Goal: Obtain resource: Download file/media

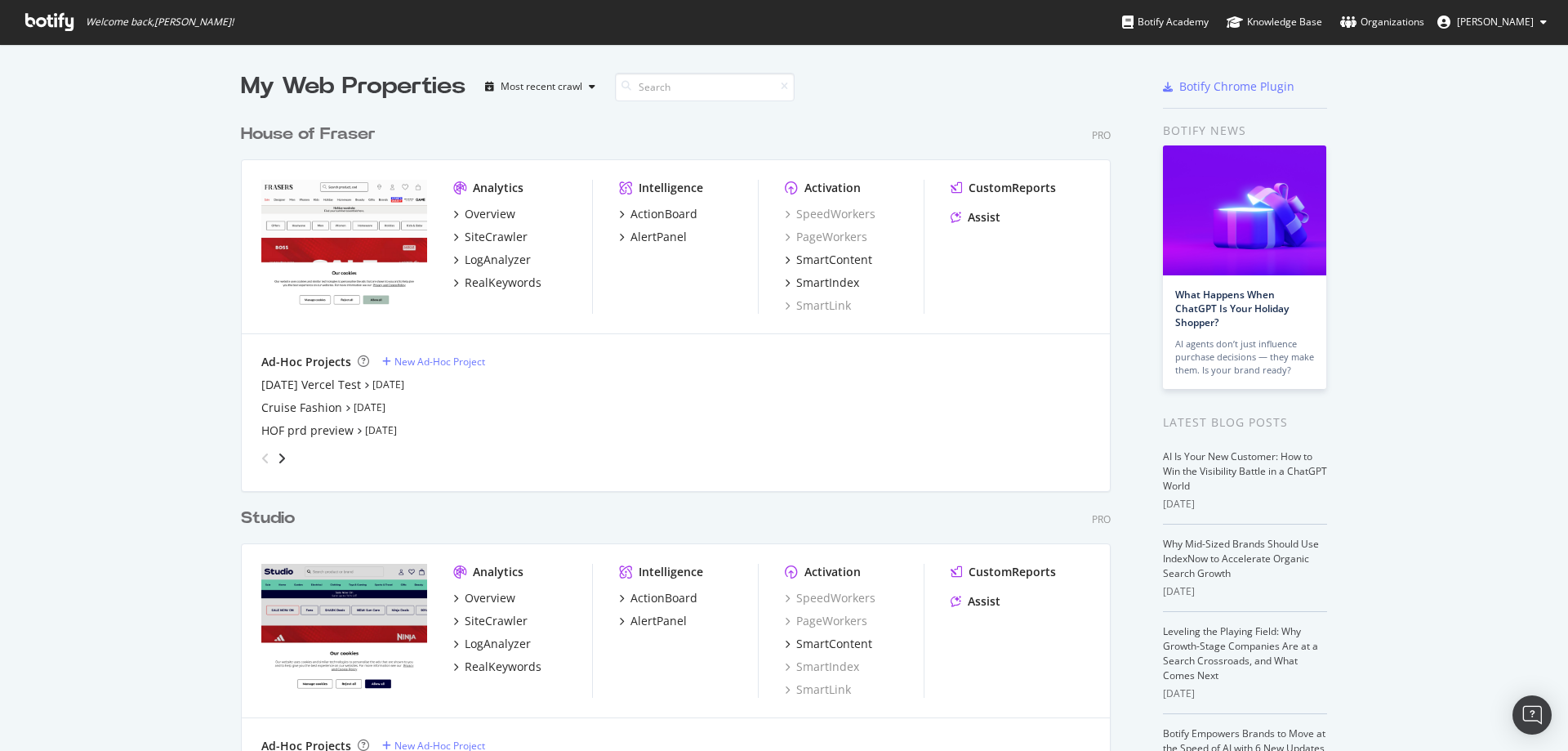
scroll to position [1042, 871]
click at [306, 134] on div "House of Fraser" at bounding box center [308, 135] width 135 height 24
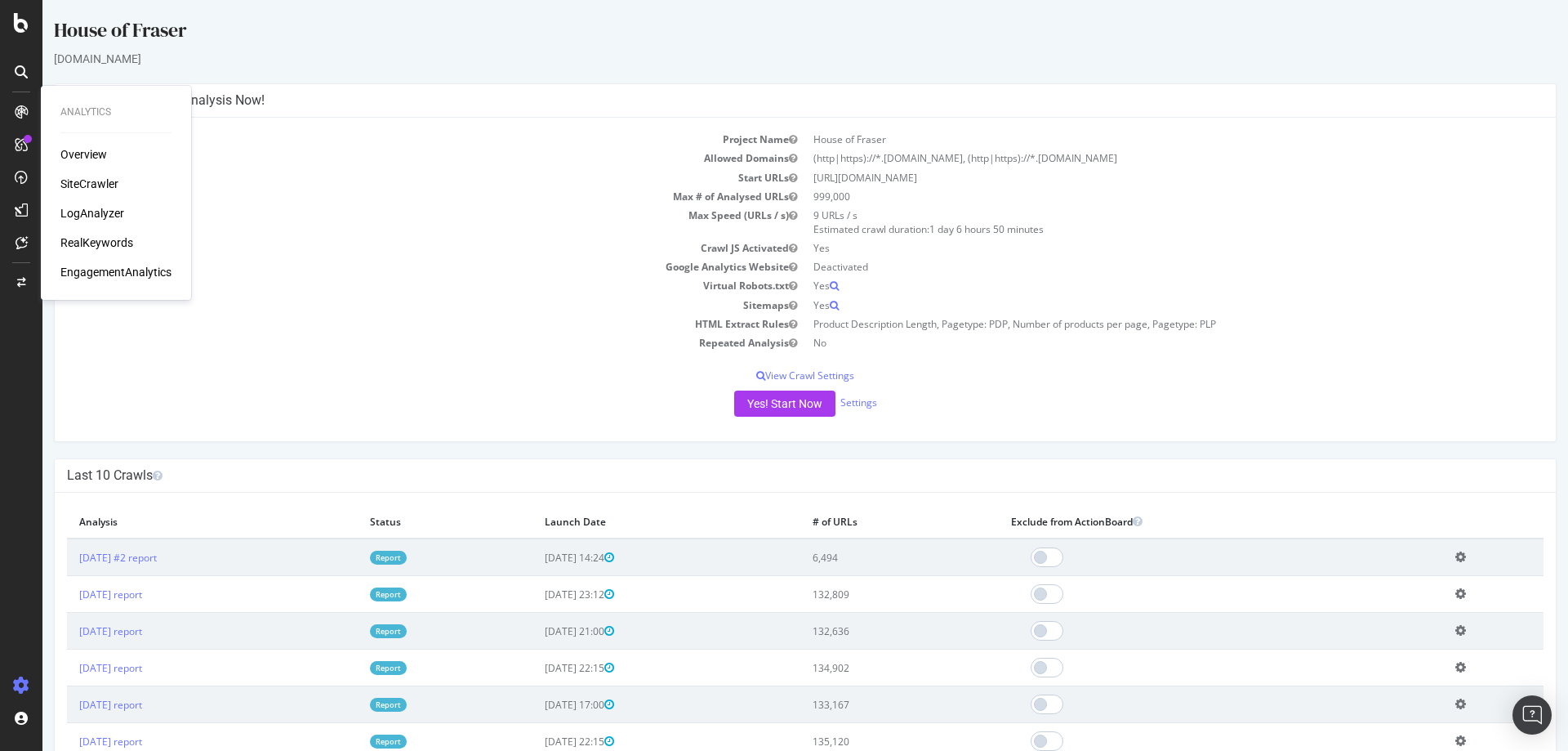
click at [94, 177] on div "SiteCrawler" at bounding box center [89, 184] width 58 height 16
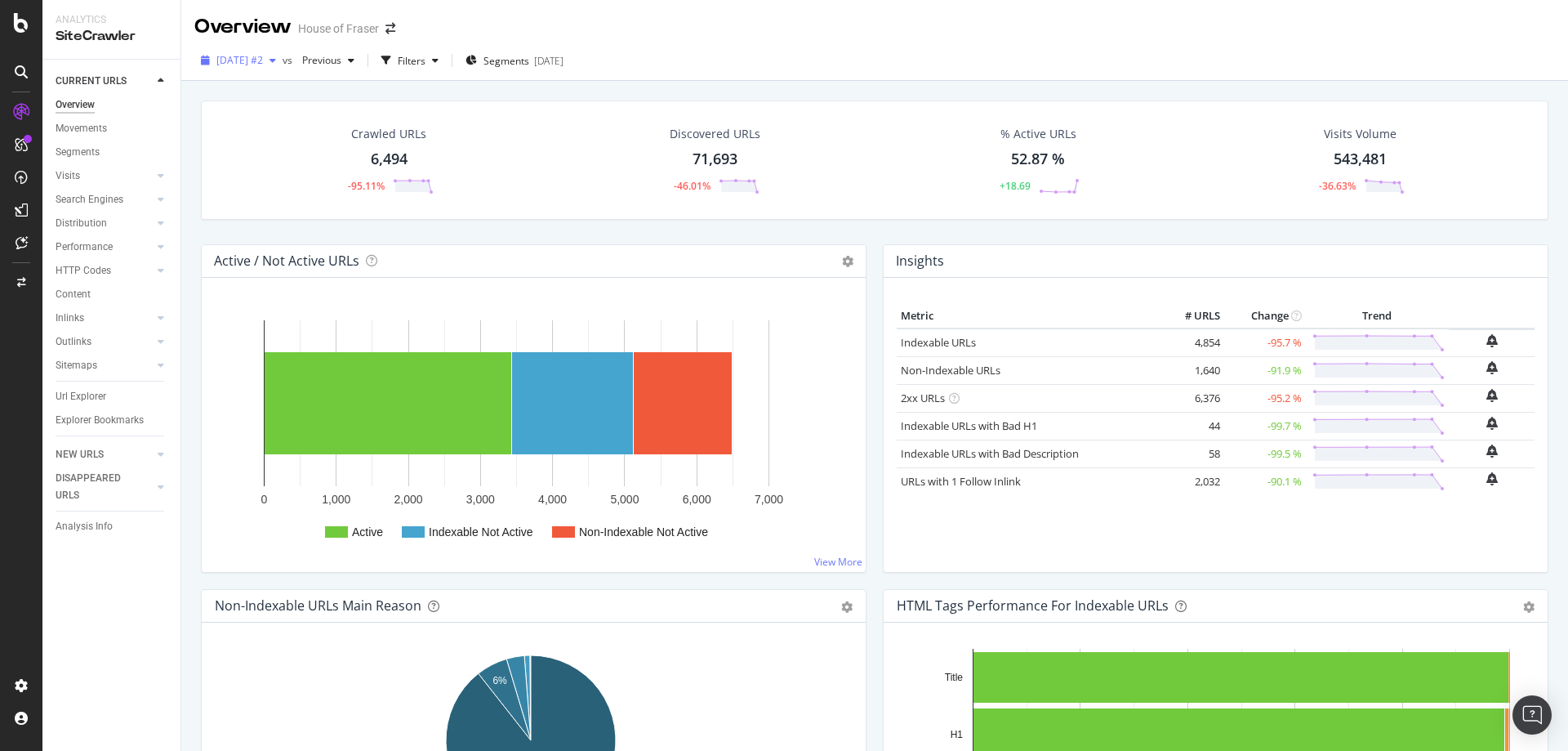
click at [280, 68] on div "[DATE] #2" at bounding box center [238, 61] width 88 height 25
click at [266, 141] on div "[DATE] 133K URLs" at bounding box center [302, 149] width 194 height 24
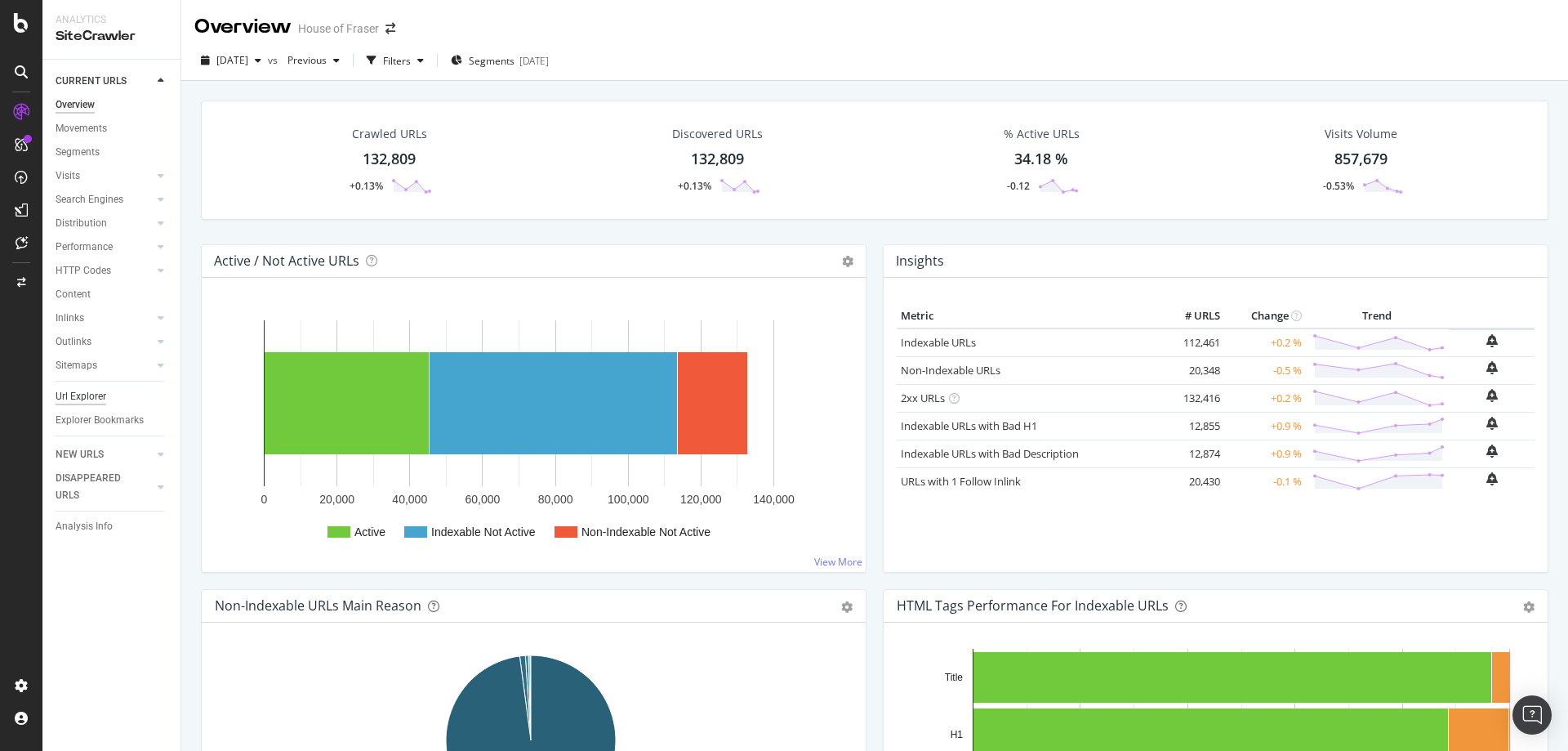
click at [76, 396] on div "Url Explorer" at bounding box center [80, 396] width 51 height 17
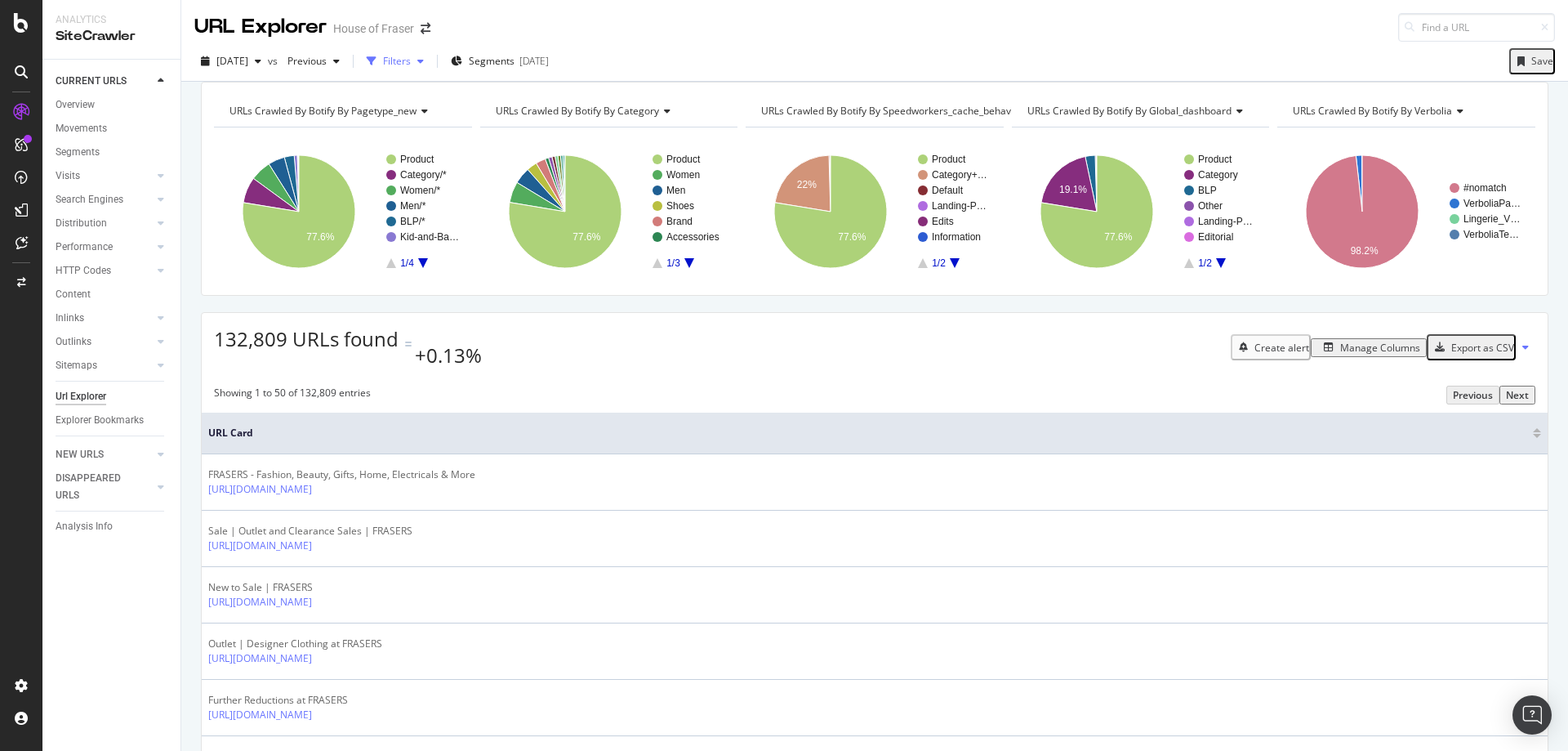
click at [411, 59] on div "Filters" at bounding box center [397, 61] width 28 height 14
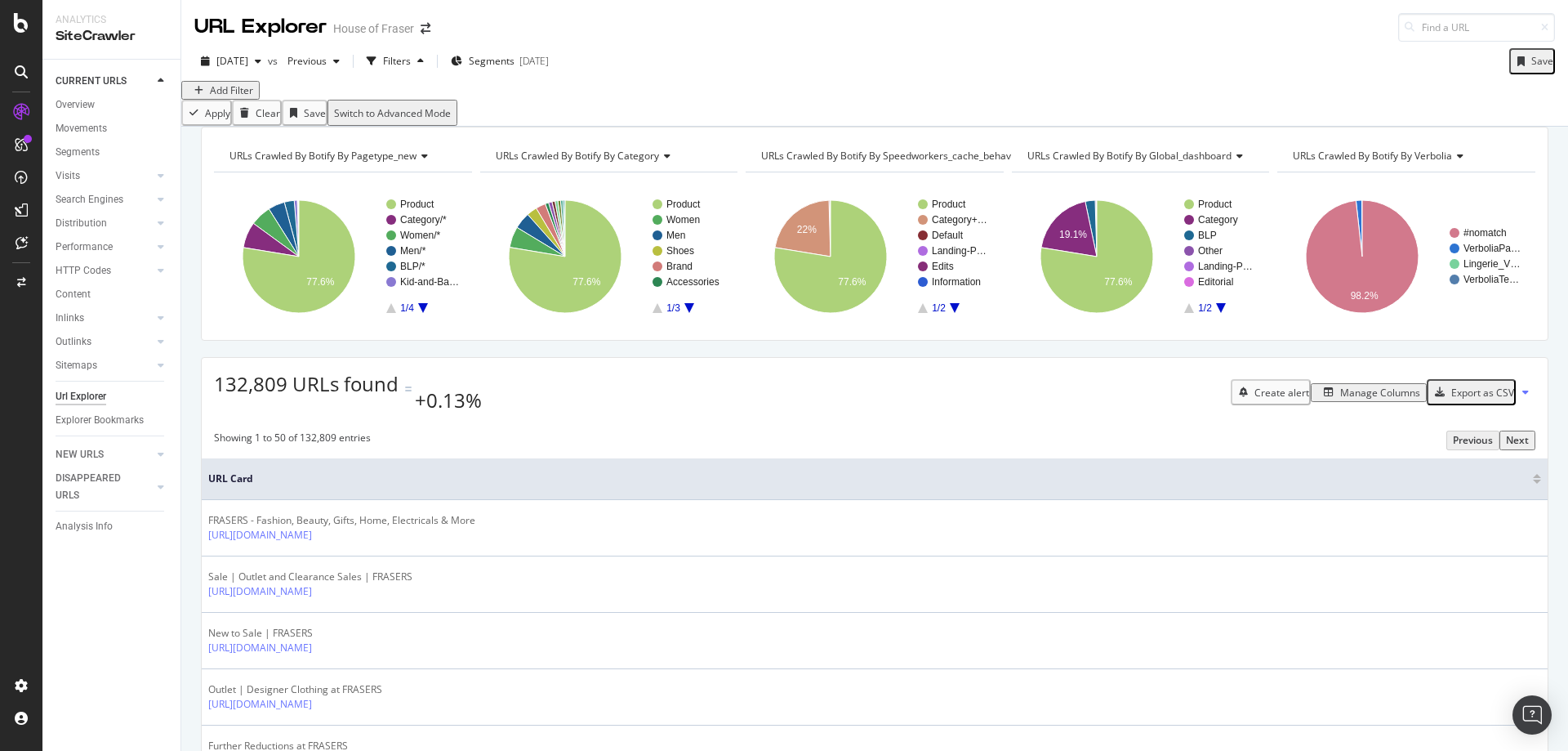
click at [252, 97] on div "Add Filter" at bounding box center [232, 90] width 44 height 14
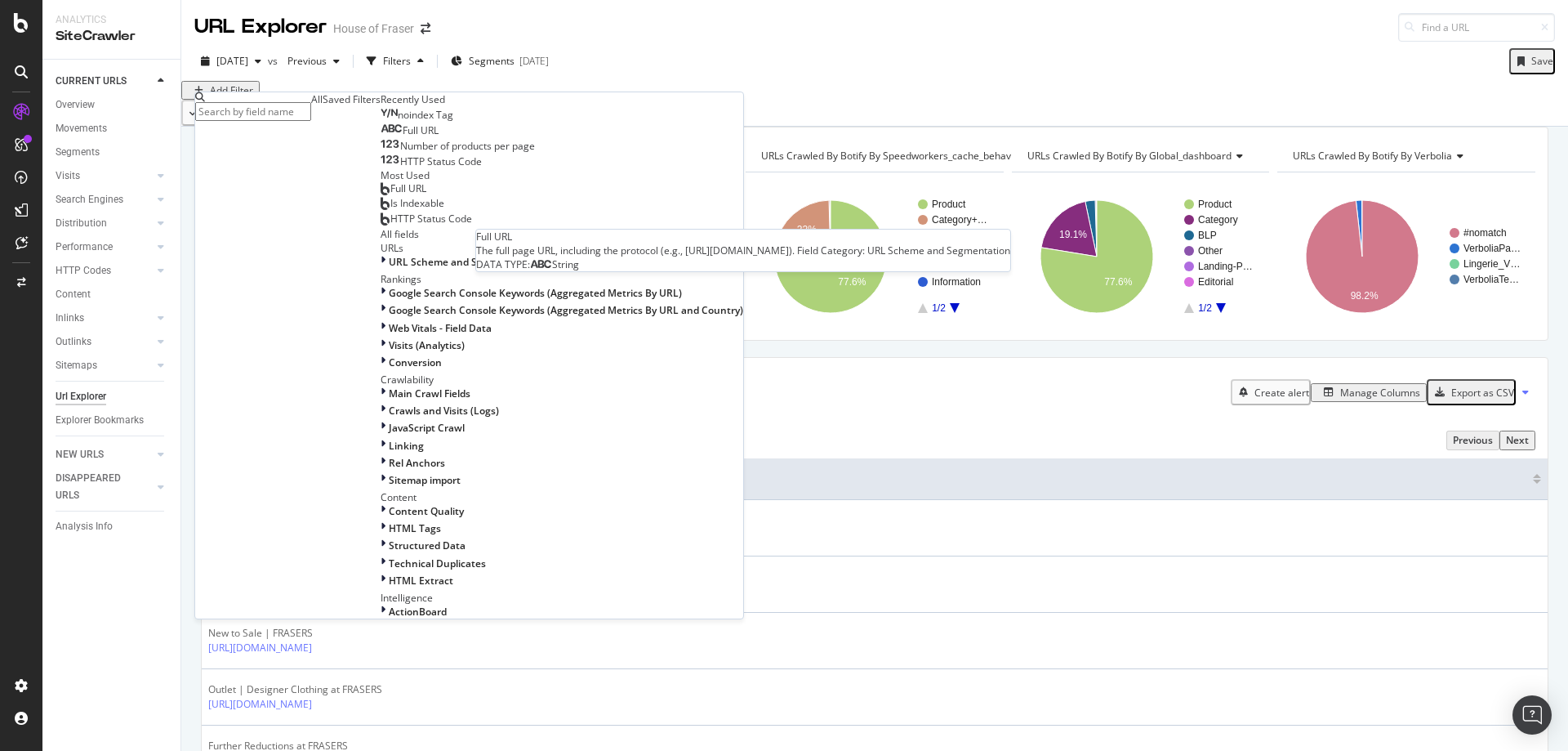
click at [403, 137] on span "Full URL" at bounding box center [421, 130] width 36 height 14
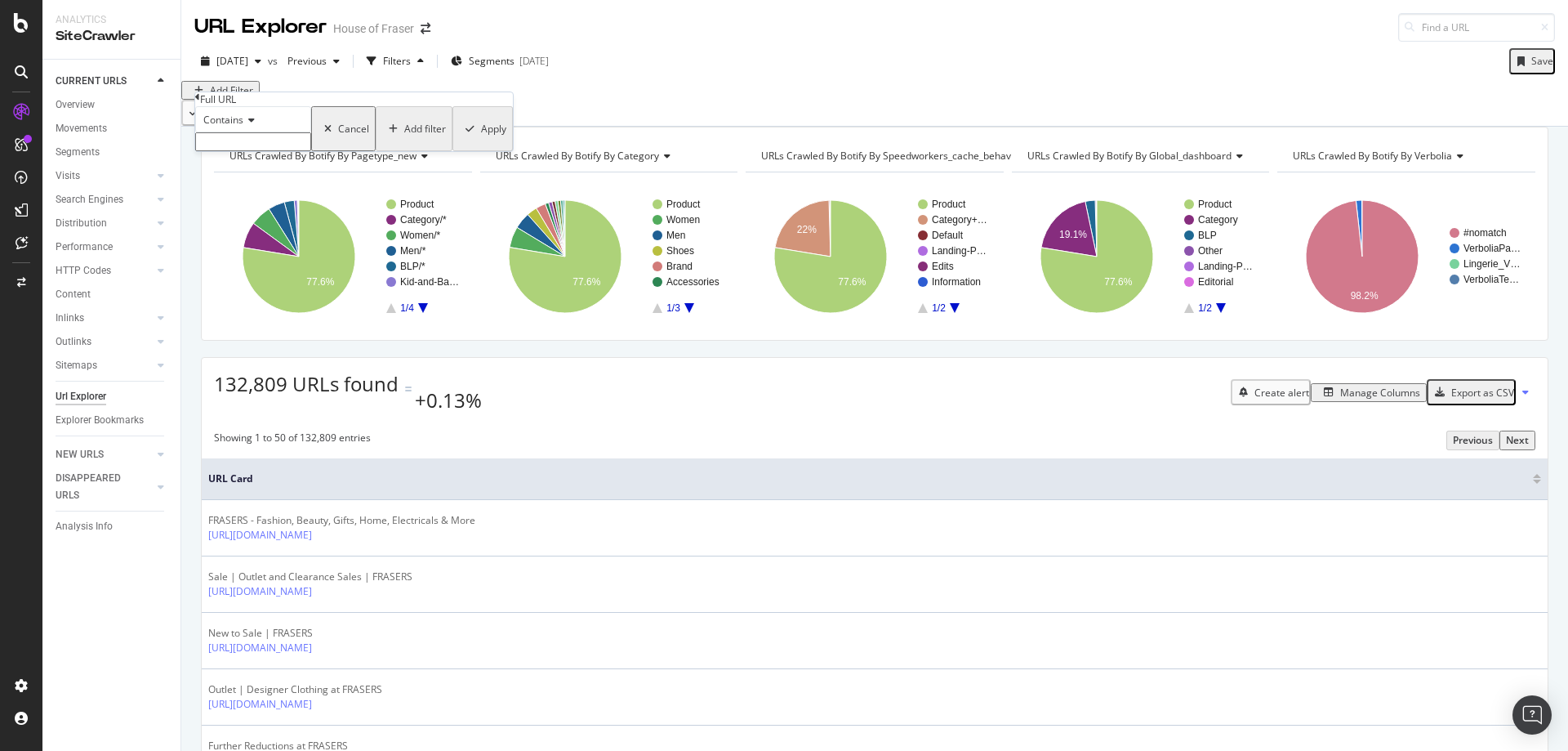
click at [282, 151] on input "text" at bounding box center [253, 141] width 116 height 19
type input "/timberland"
click at [481, 141] on div "Apply" at bounding box center [494, 134] width 26 height 14
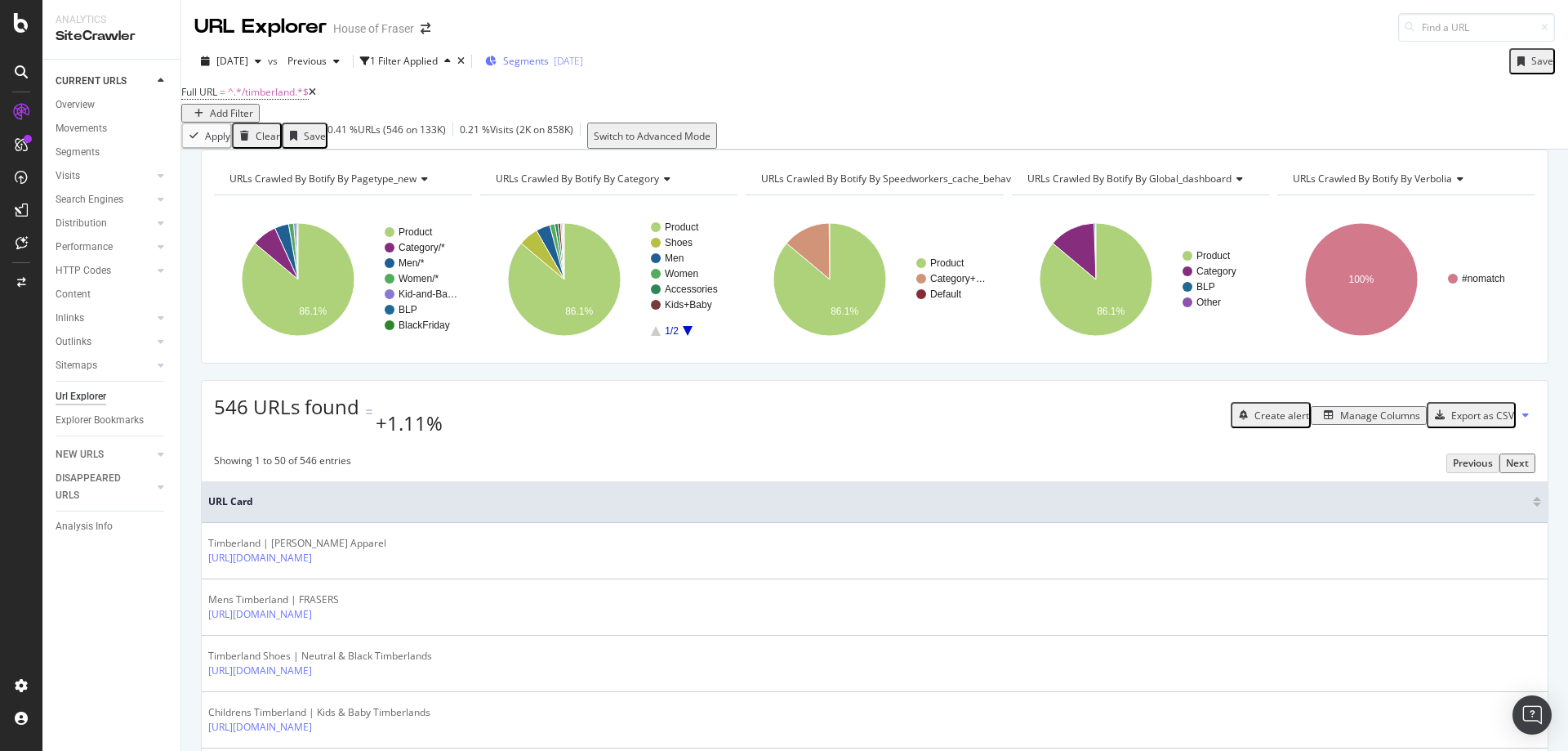
click at [583, 72] on div "Segments [DATE]" at bounding box center [534, 61] width 98 height 25
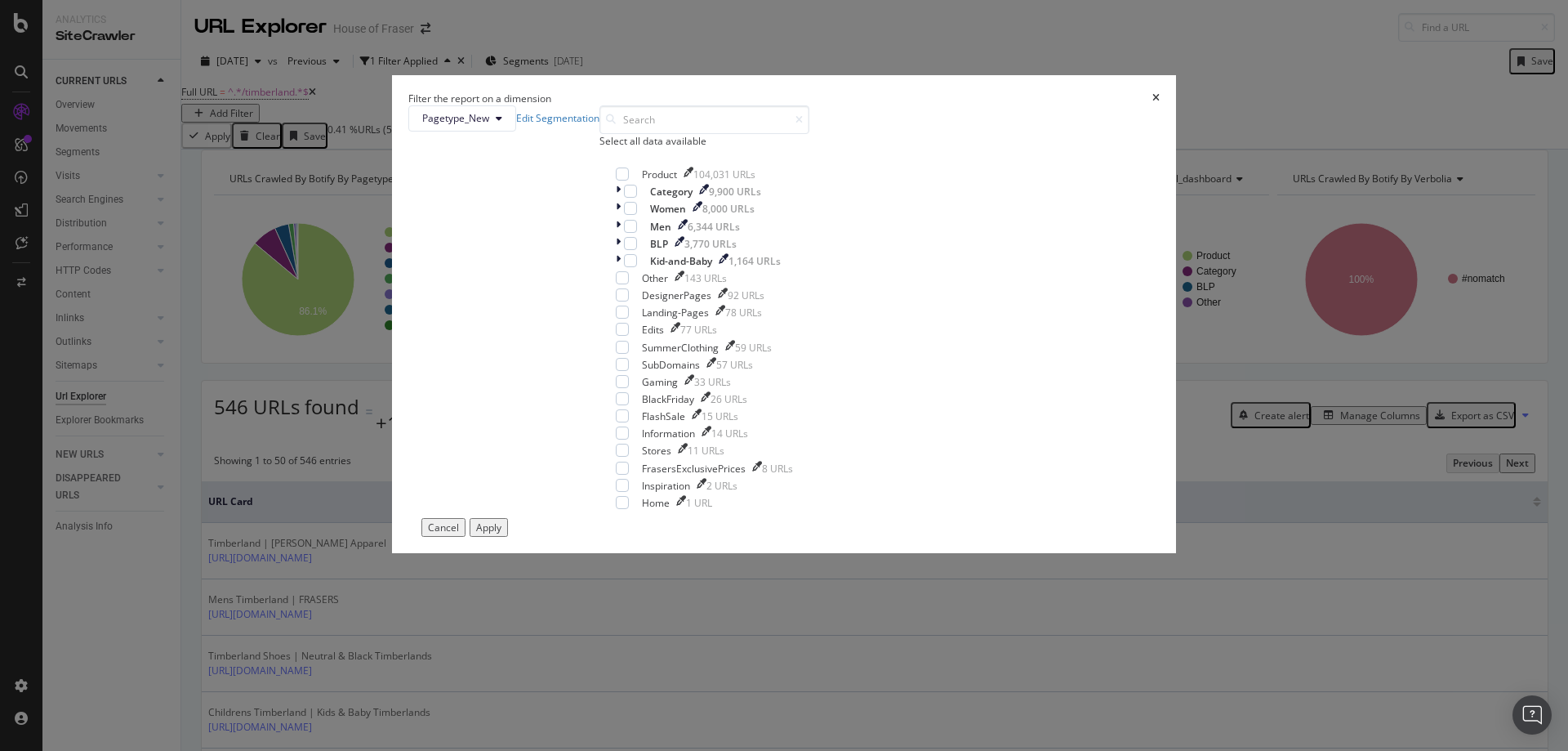
click at [674, 148] on div "Select all data available" at bounding box center [704, 141] width 210 height 14
click at [629, 181] on div "modal" at bounding box center [622, 174] width 13 height 13
click at [502, 535] on div "Apply" at bounding box center [489, 528] width 26 height 14
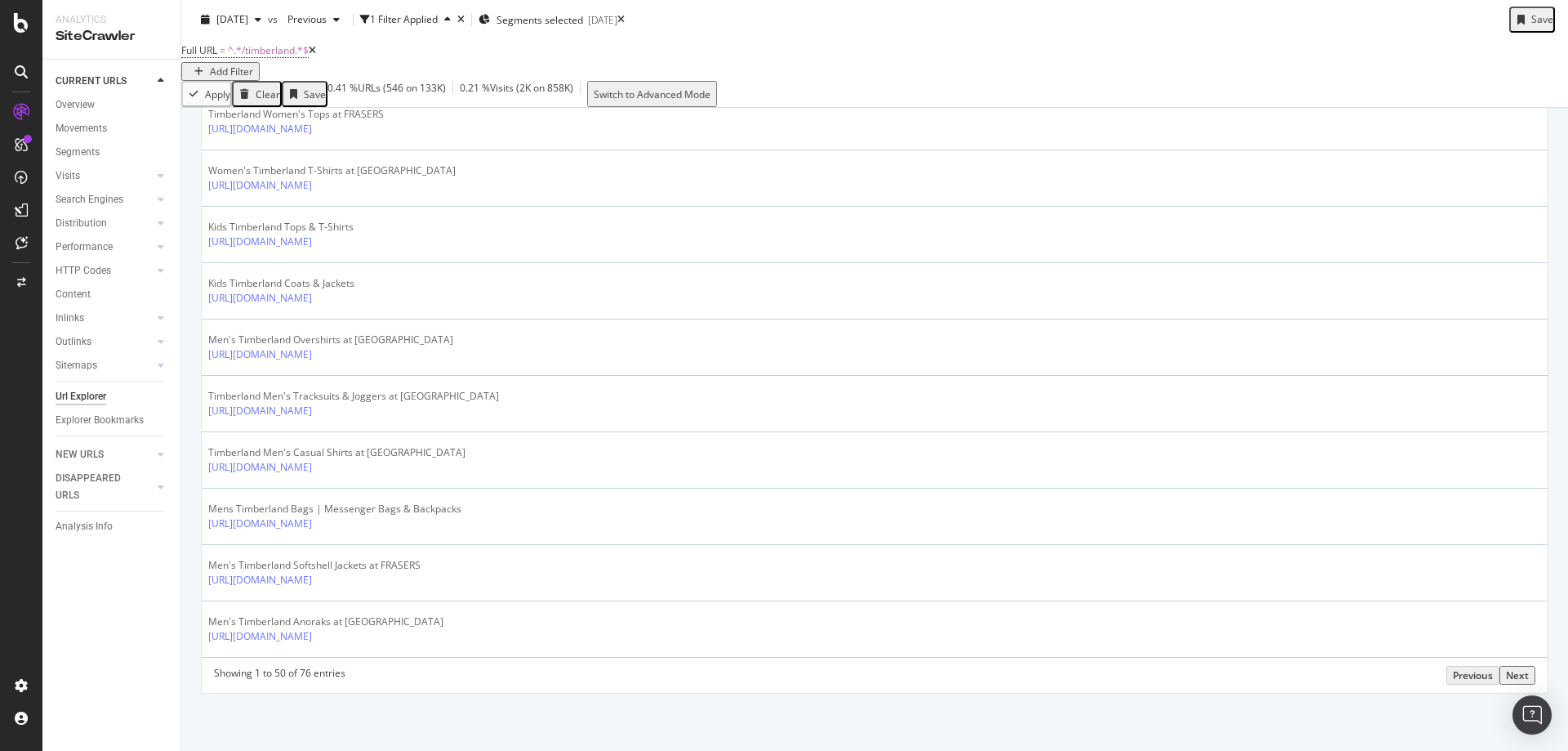
scroll to position [2819, 0]
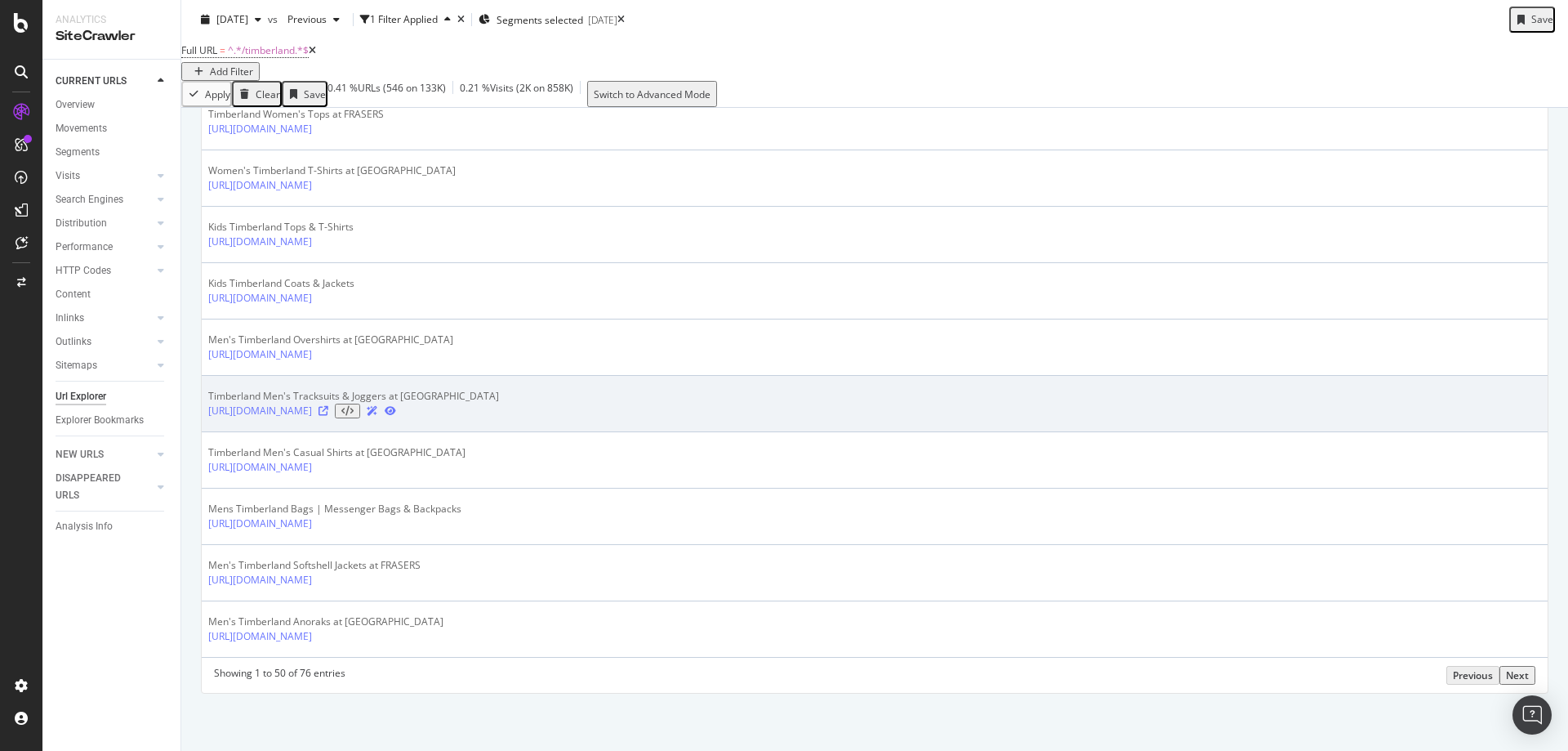
click at [328, 406] on icon at bounding box center [323, 411] width 10 height 10
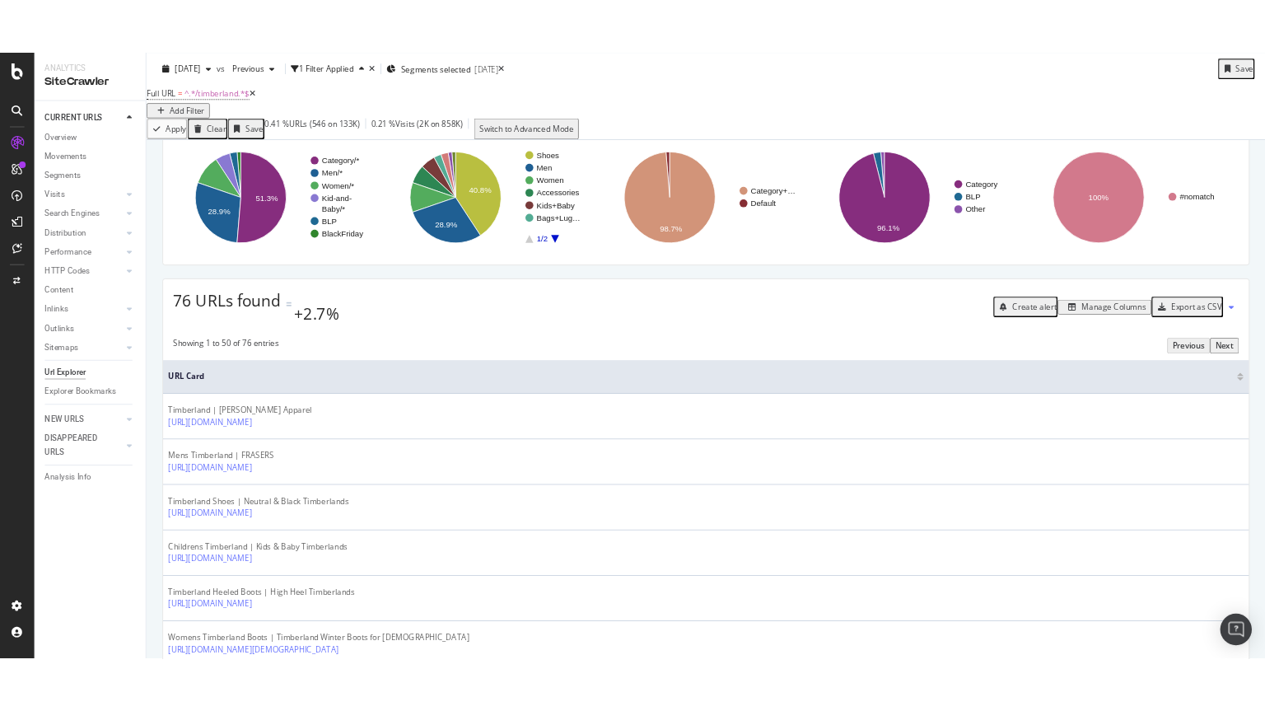
scroll to position [0, 0]
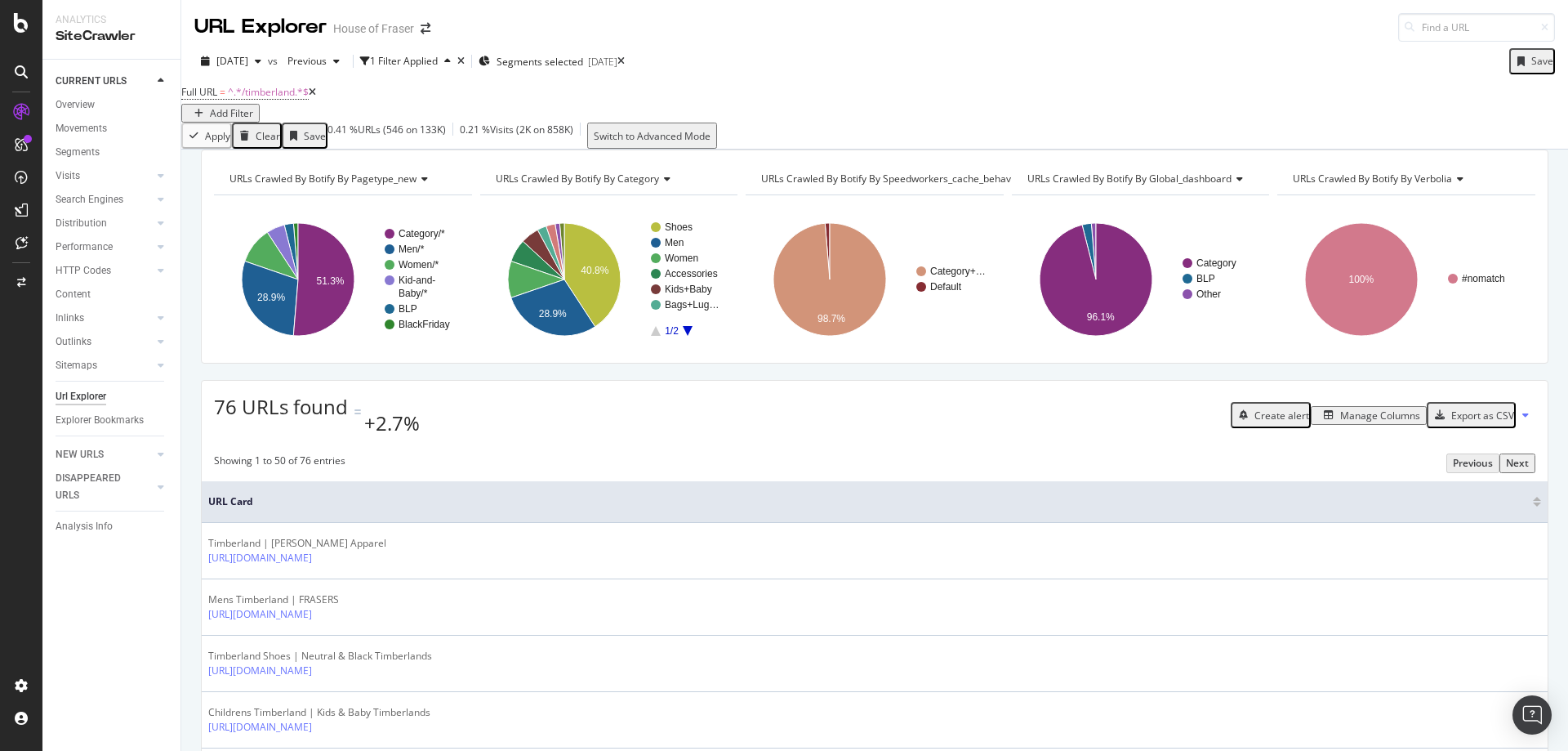
click at [1470, 423] on div "Export as CSV" at bounding box center [1482, 416] width 62 height 14
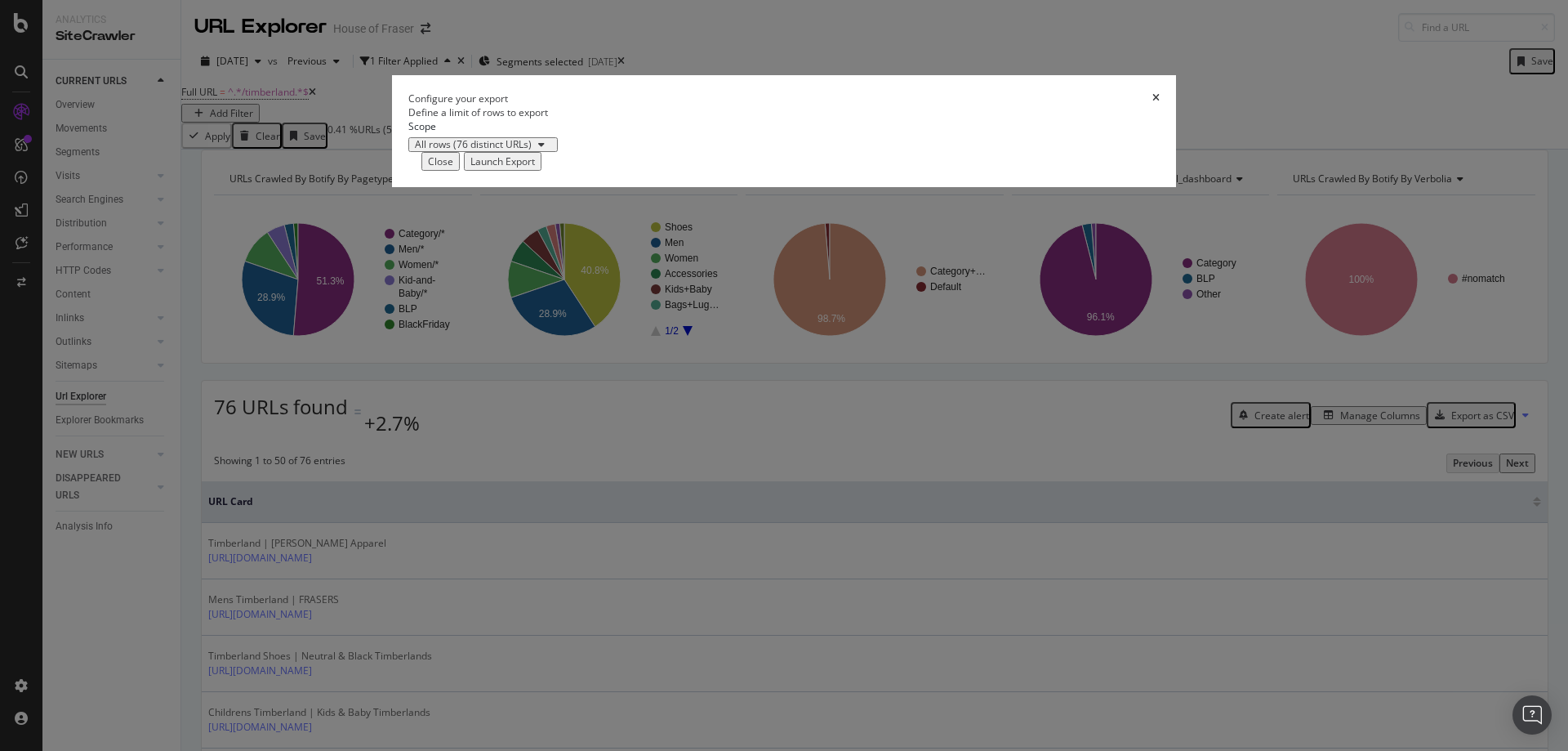
click at [535, 169] on div "Launch Export" at bounding box center [502, 162] width 64 height 14
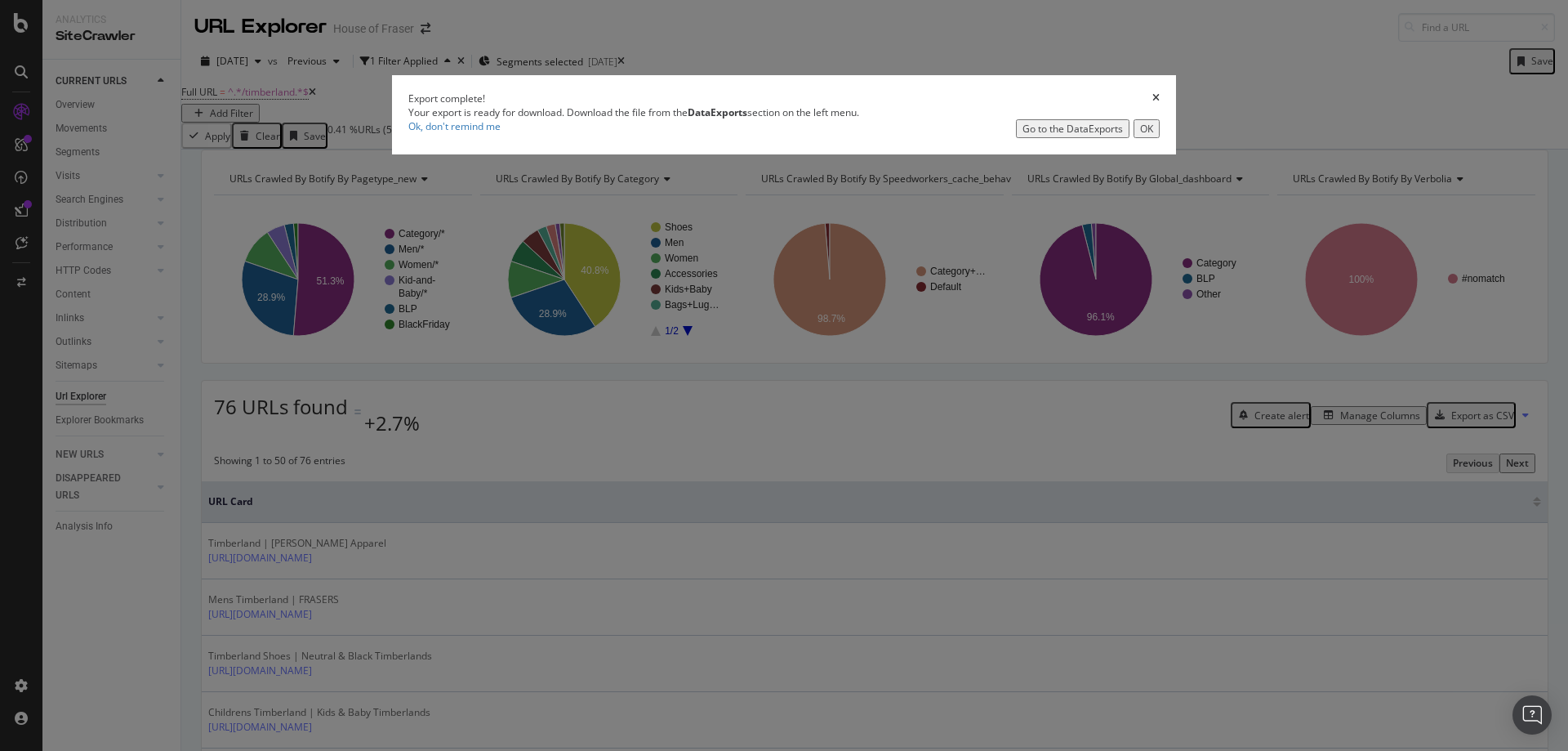
click at [1023, 136] on div "Go to the DataExports" at bounding box center [1072, 129] width 100 height 14
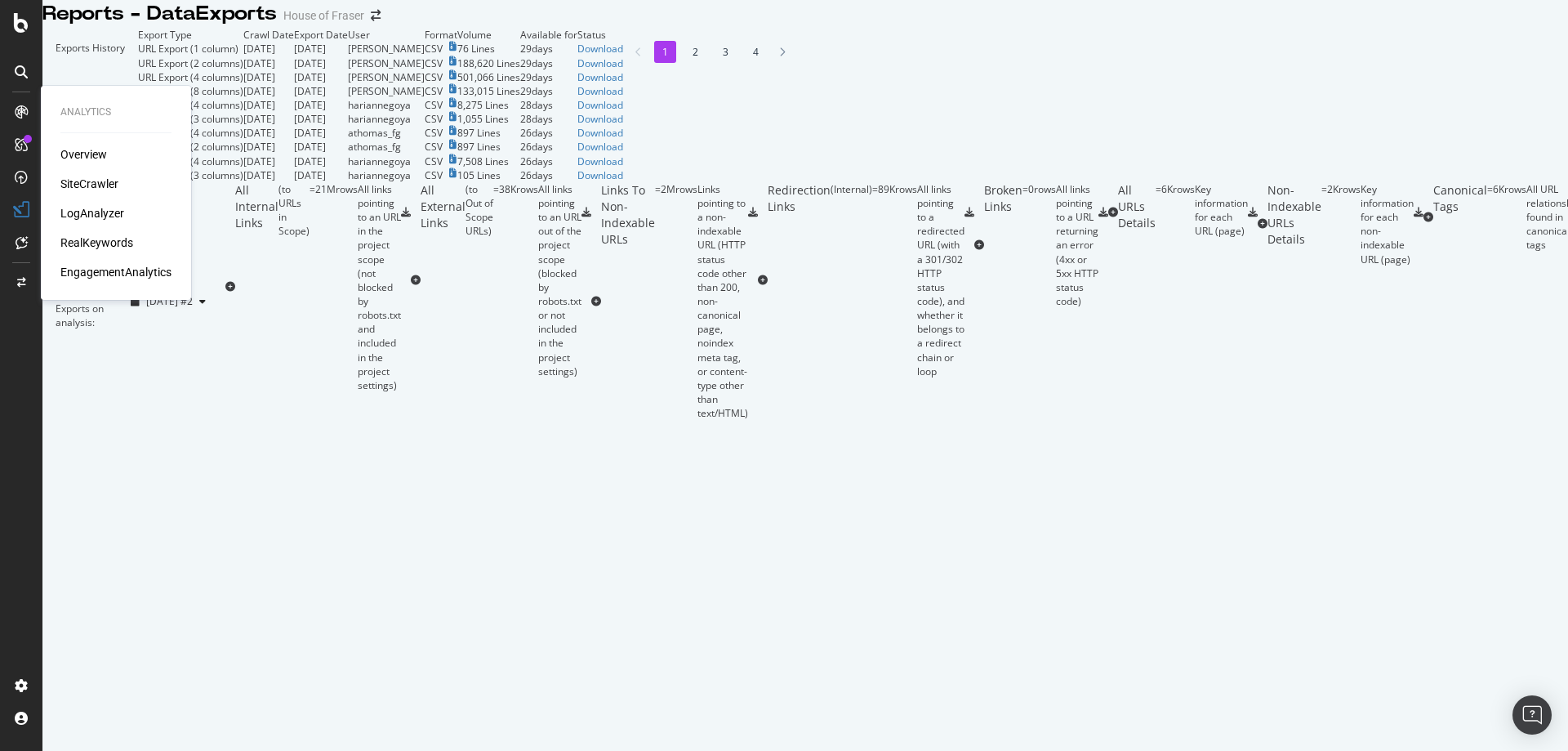
click at [96, 188] on div "SiteCrawler" at bounding box center [89, 184] width 58 height 16
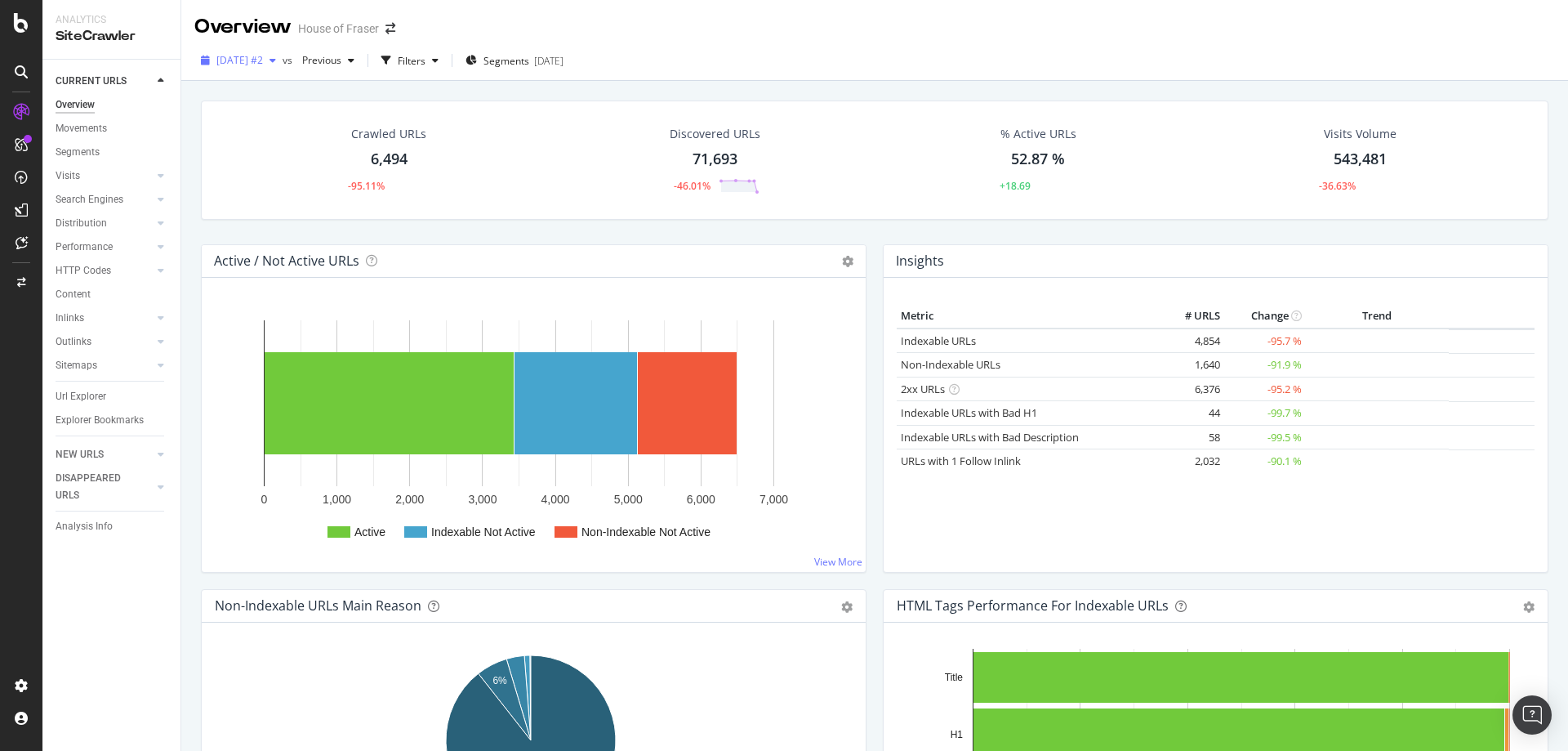
click at [263, 64] on span "[DATE] #2" at bounding box center [239, 61] width 47 height 14
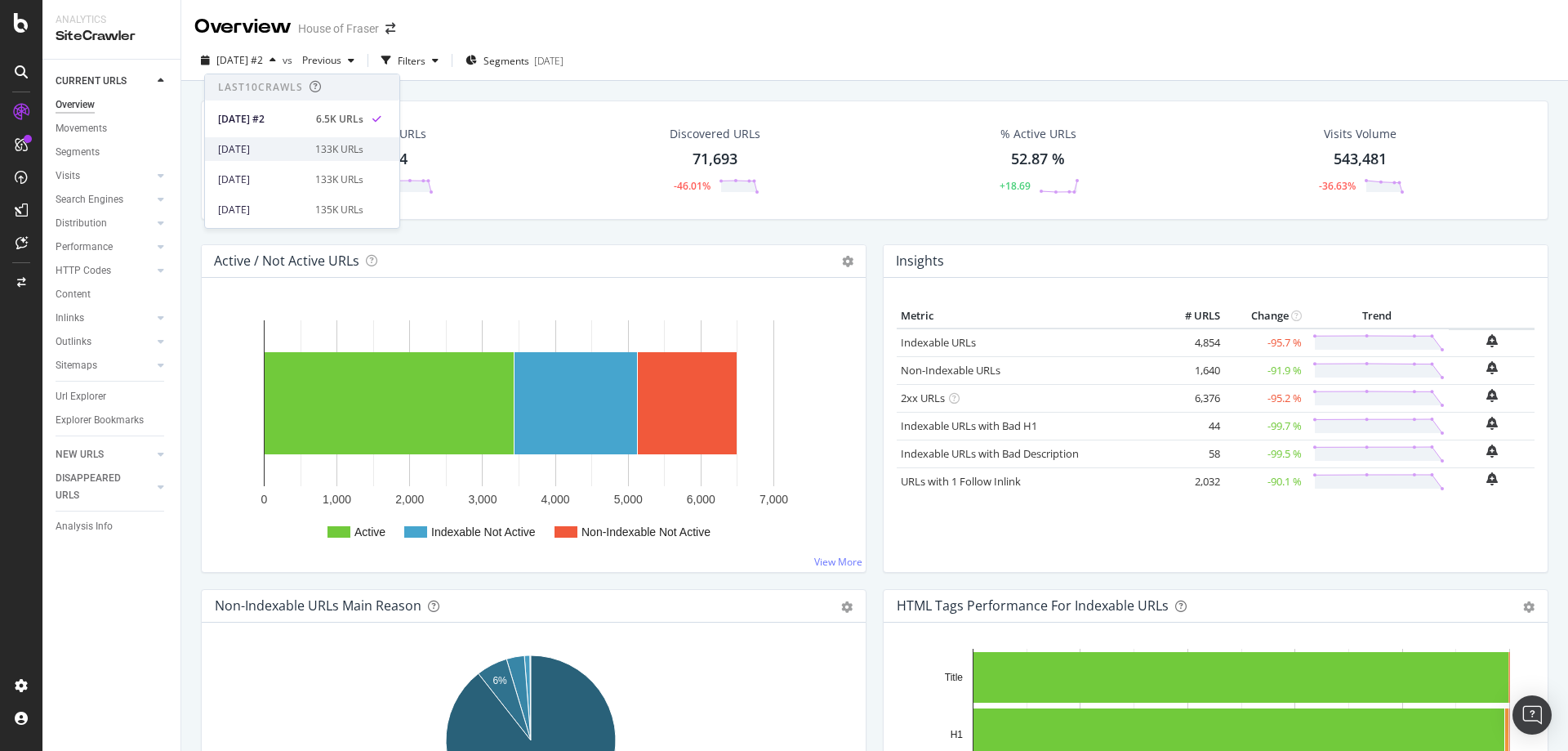
click at [285, 155] on div "[DATE]" at bounding box center [262, 149] width 87 height 15
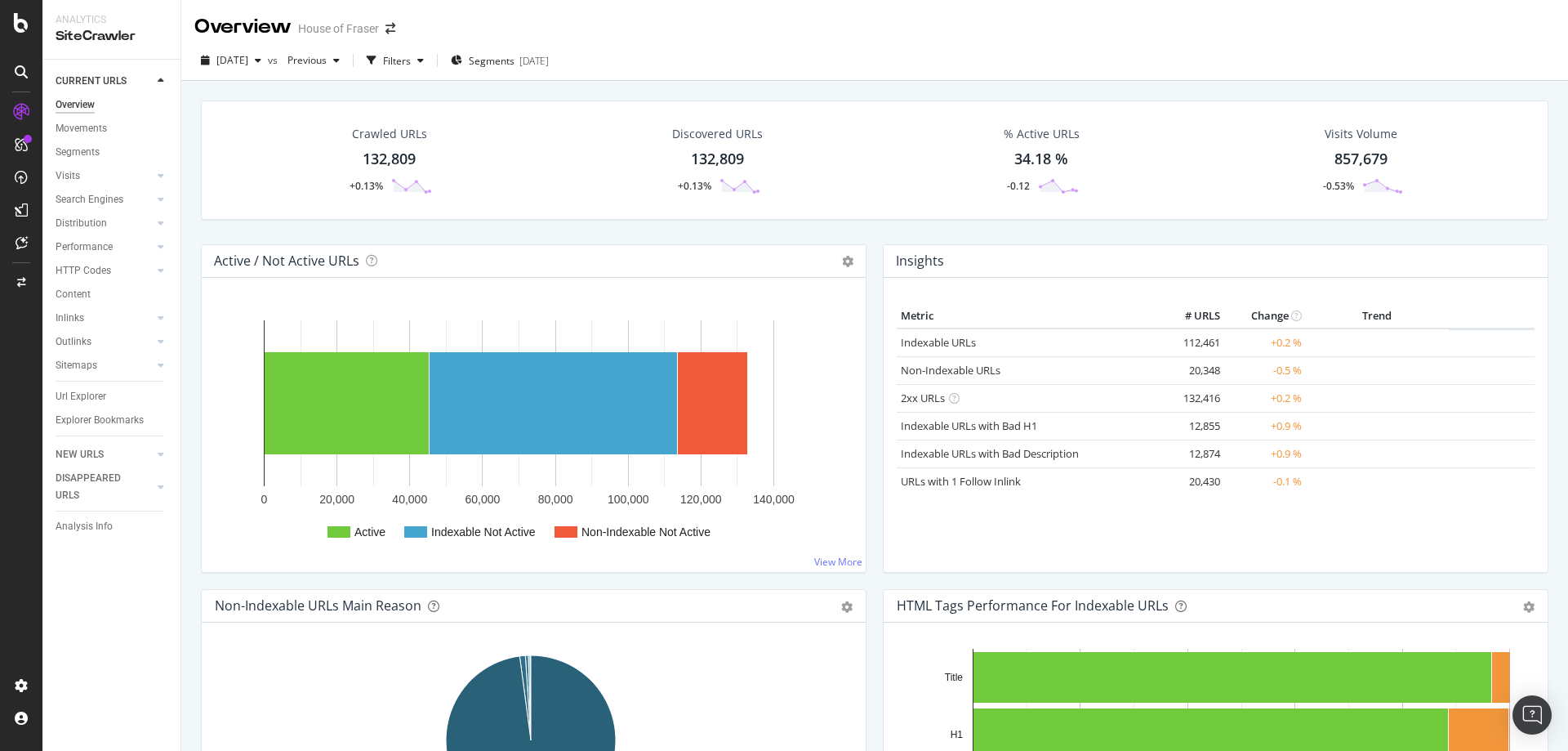
drag, startPoint x: 72, startPoint y: 394, endPoint x: 529, endPoint y: 371, distance: 457.6
click at [72, 394] on div "Url Explorer" at bounding box center [80, 396] width 51 height 17
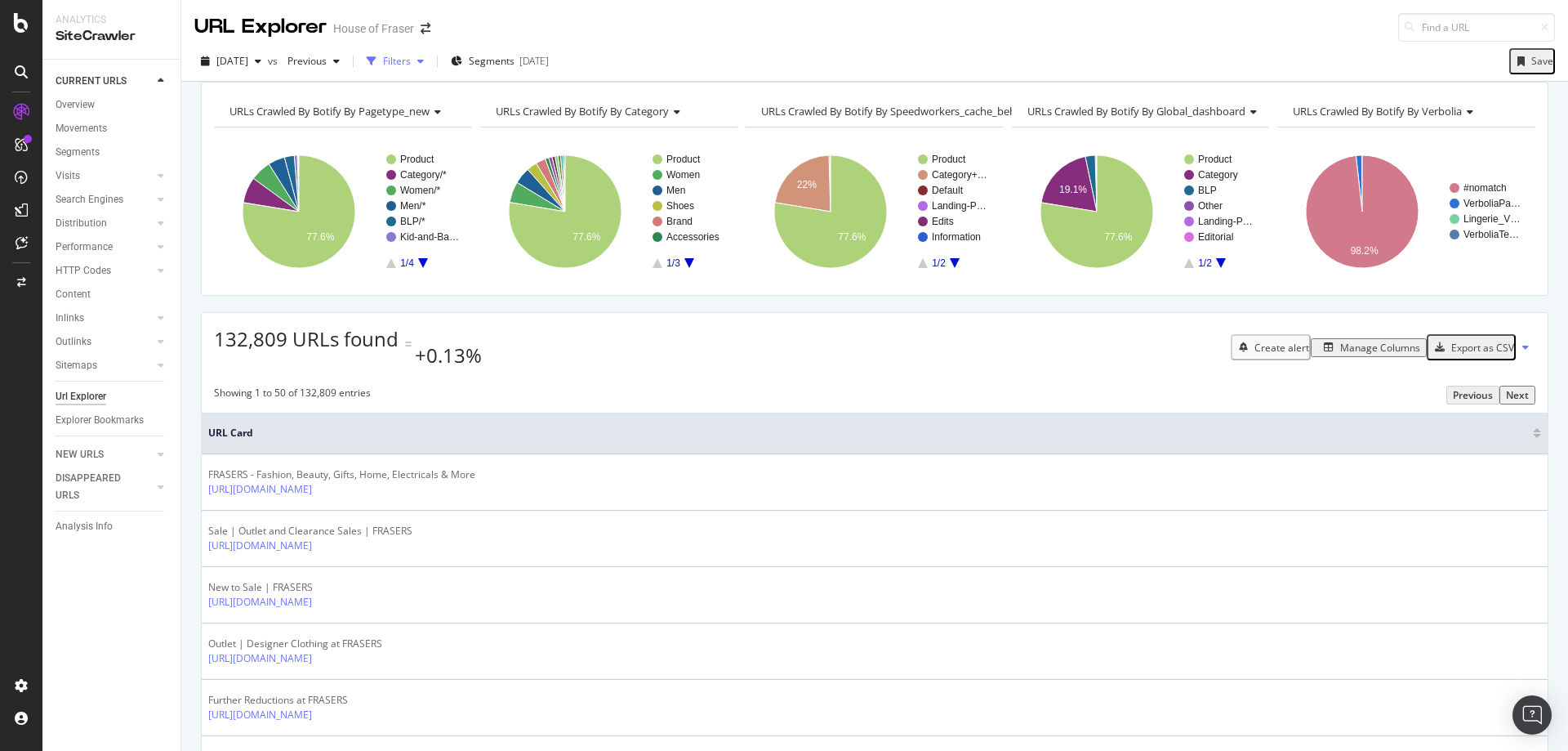
click at [411, 58] on div "Filters" at bounding box center [397, 61] width 28 height 14
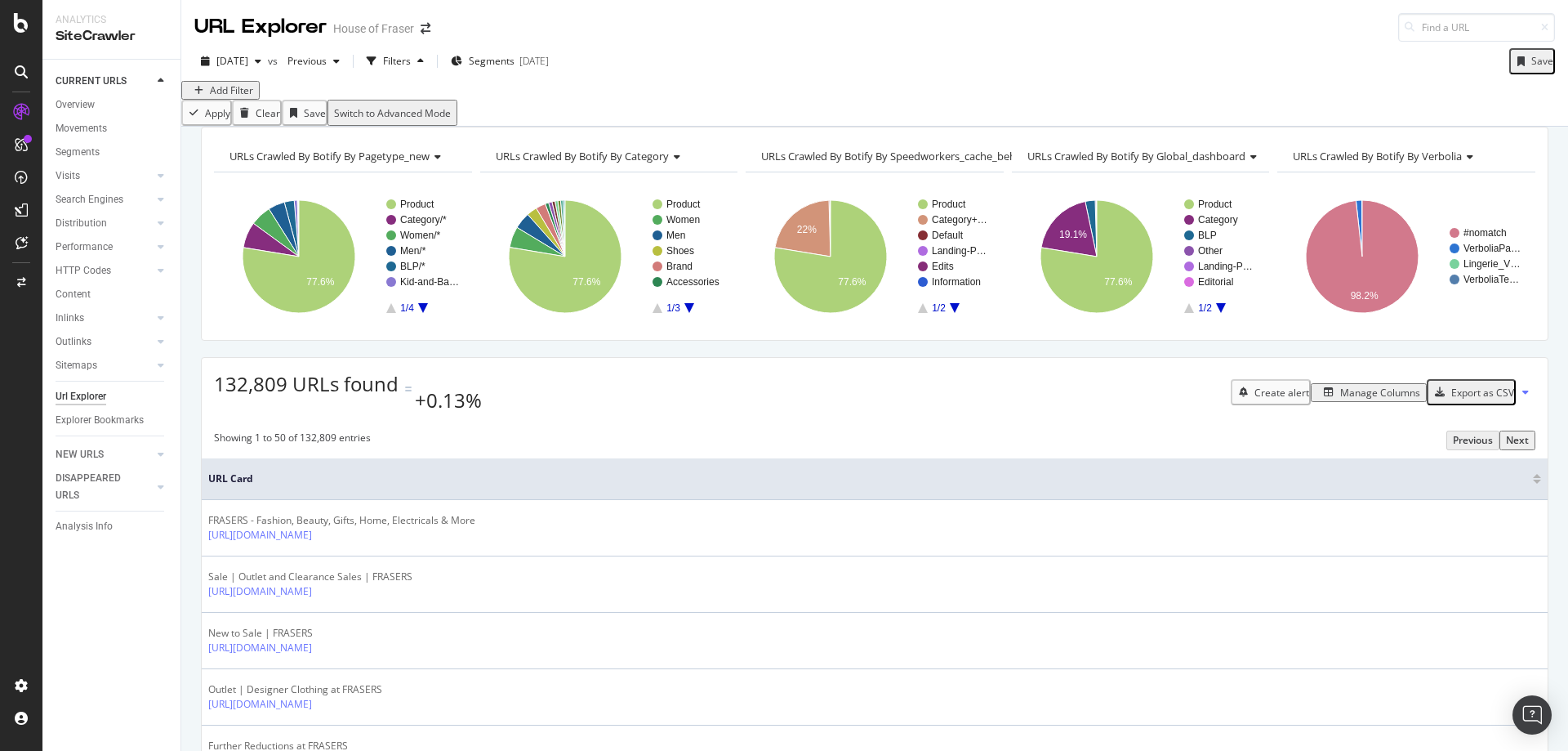
click at [218, 97] on div "Add Filter" at bounding box center [232, 90] width 44 height 14
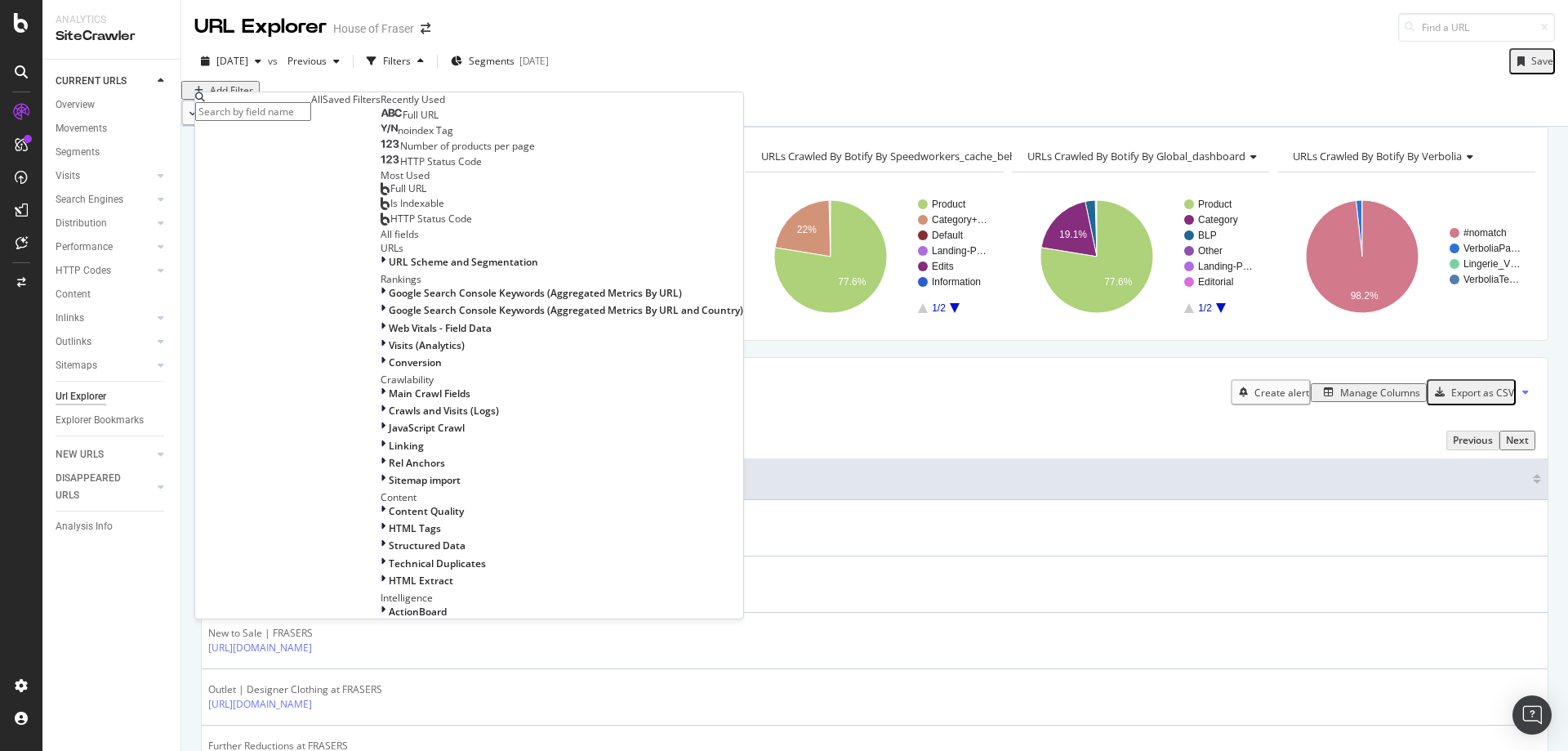
click at [381, 122] on div "Full URL" at bounding box center [410, 115] width 58 height 13
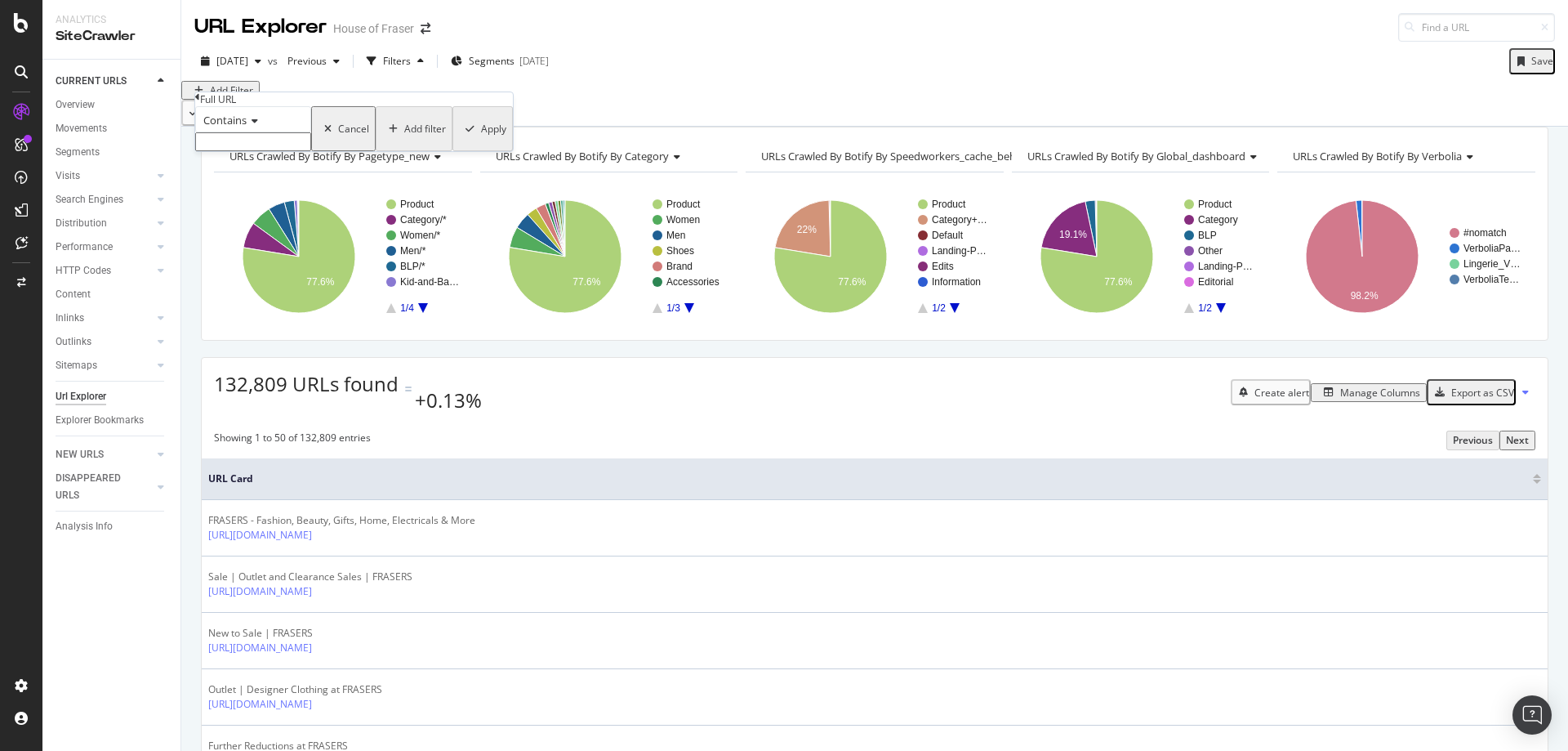
click at [311, 151] on input "text" at bounding box center [253, 141] width 116 height 19
type input "/selle-[GEOGRAPHIC_DATA]"
click at [481, 141] on div "Apply" at bounding box center [494, 134] width 26 height 14
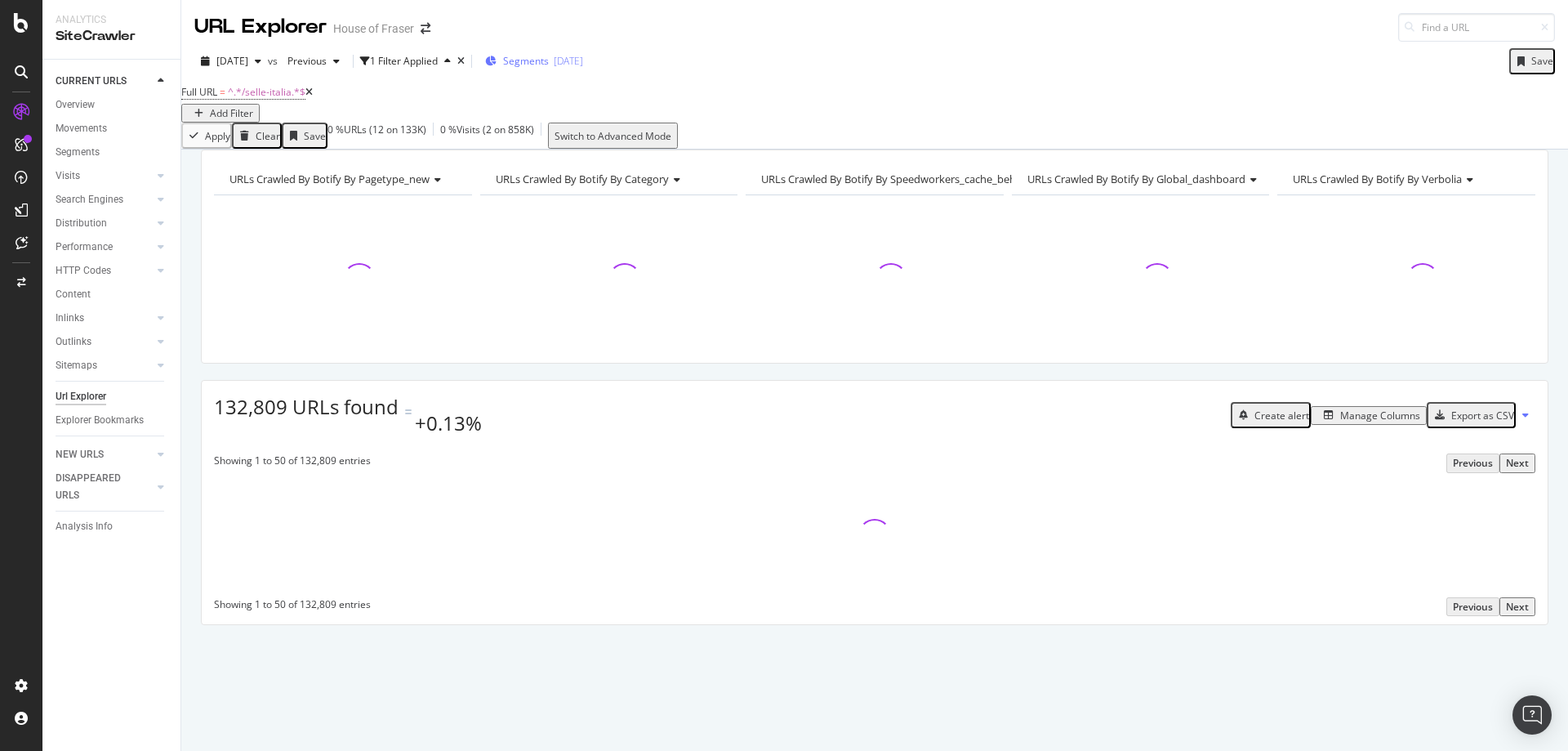
click at [583, 71] on div "Segments [DATE]" at bounding box center [534, 61] width 98 height 25
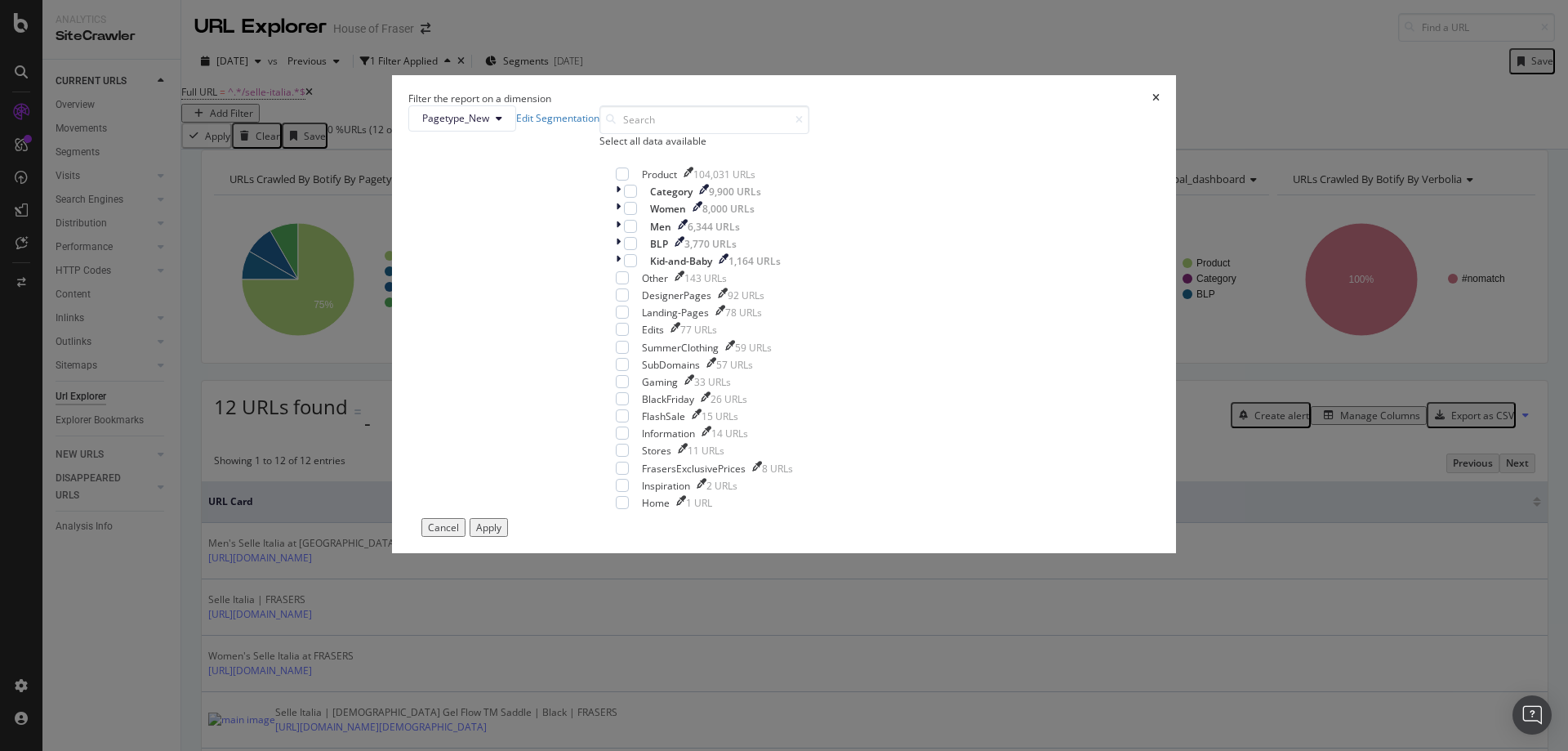
click at [664, 148] on div "Select all data available" at bounding box center [704, 141] width 210 height 14
click at [627, 179] on icon "modal" at bounding box center [622, 174] width 7 height 8
click at [508, 537] on button "Apply" at bounding box center [489, 527] width 39 height 19
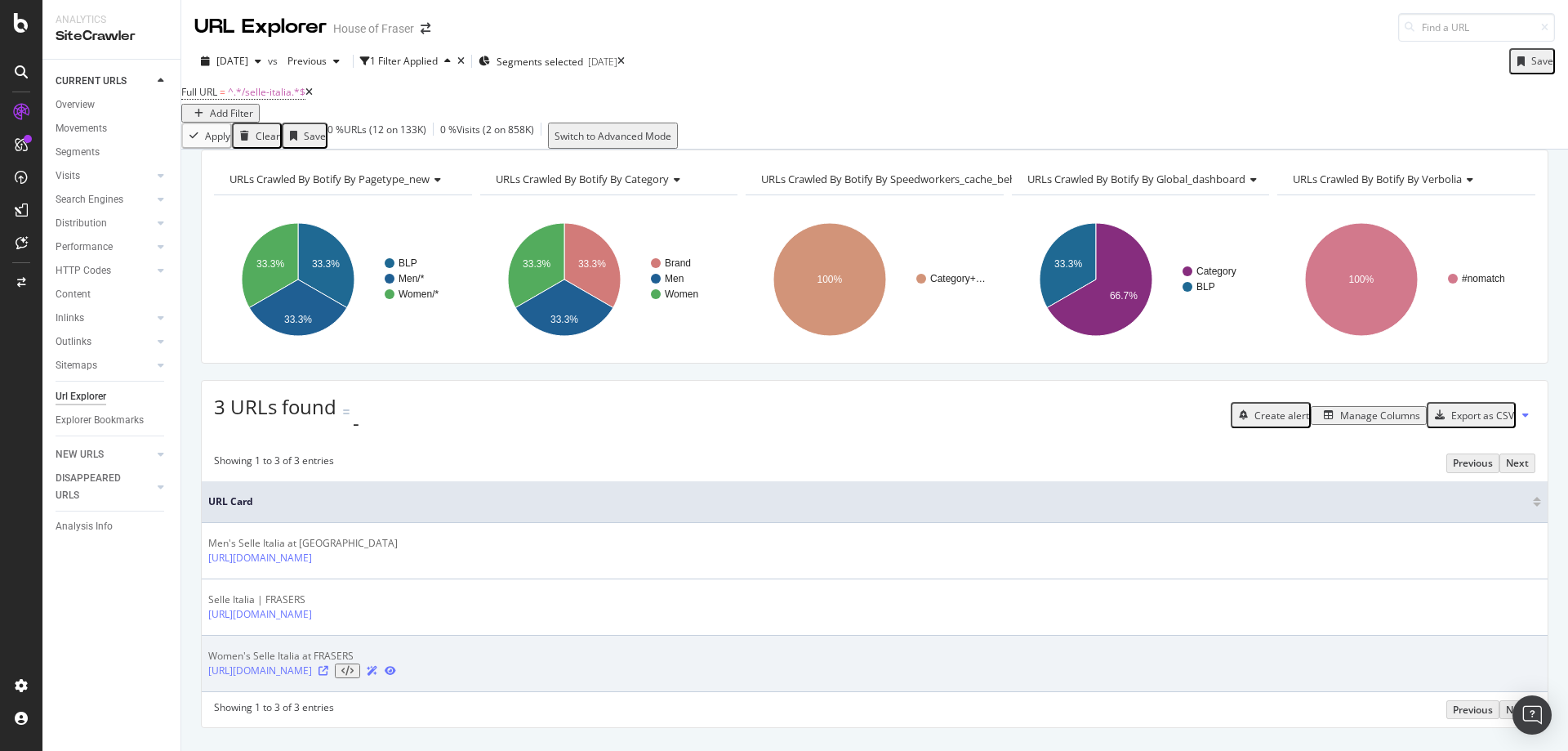
click at [328, 676] on icon at bounding box center [323, 671] width 10 height 10
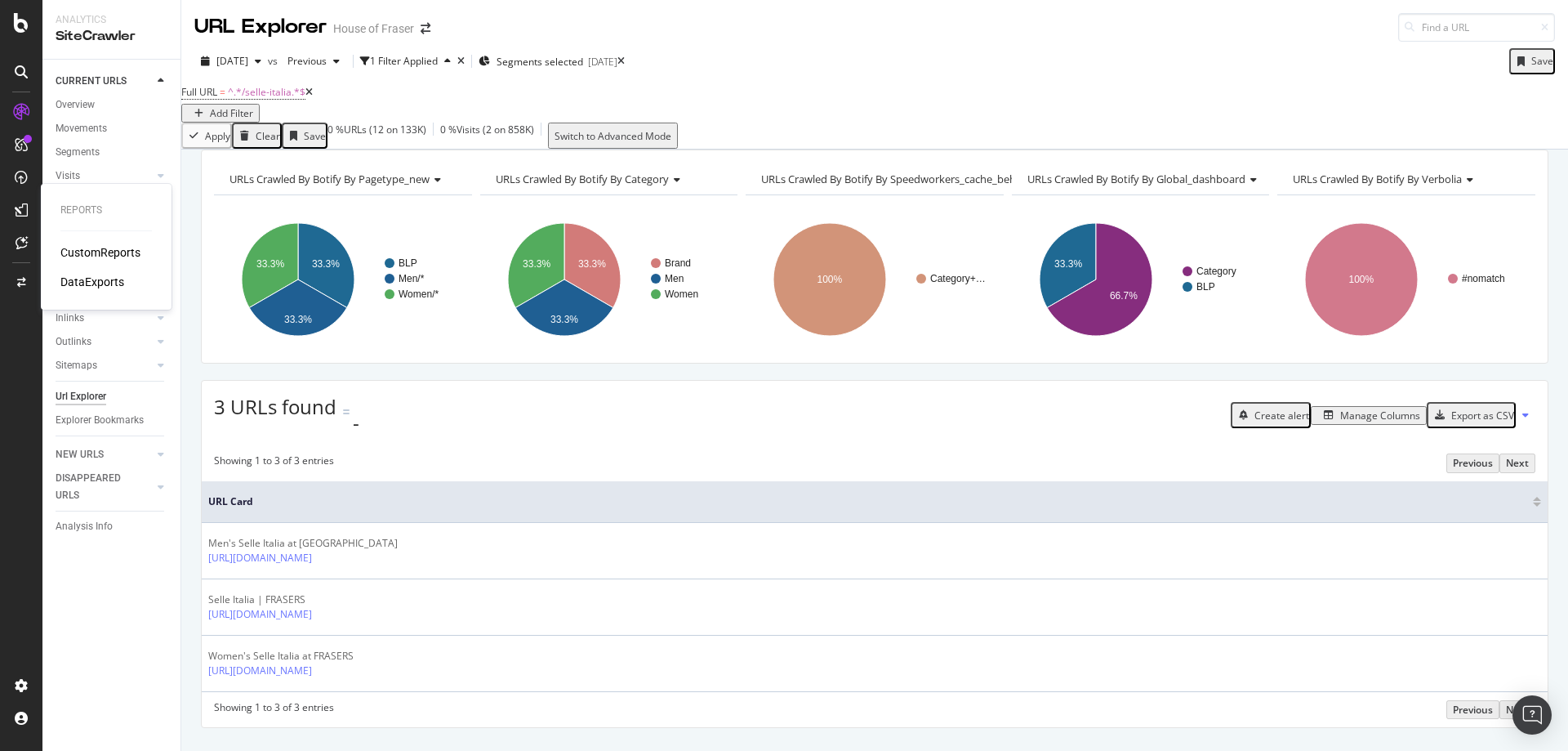
click at [98, 278] on div "DataExports" at bounding box center [92, 282] width 63 height 16
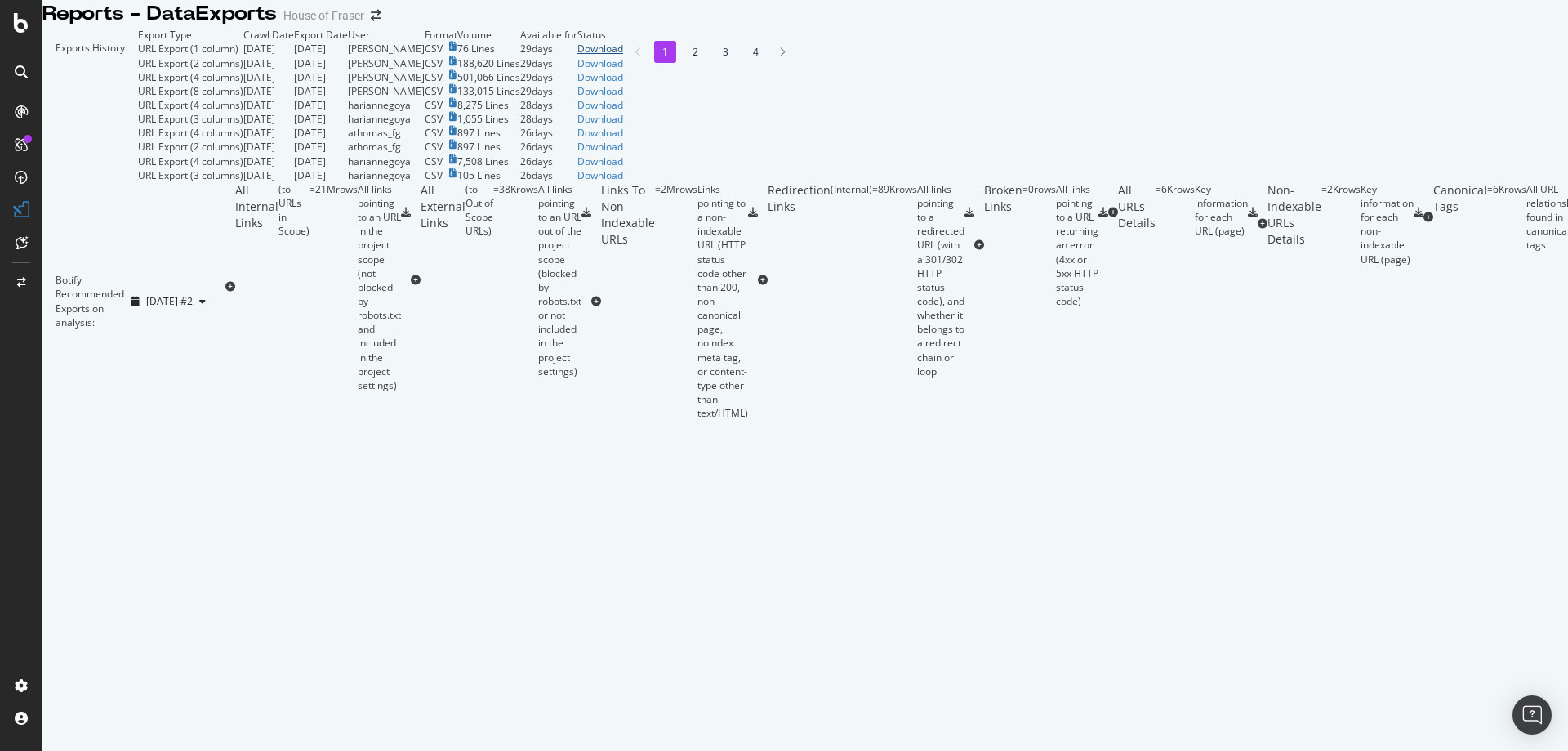
click at [623, 56] on div "Download" at bounding box center [600, 49] width 46 height 14
click at [1127, 58] on div "Exports History Export Type Crawl Date Export Date User Format Volume Available…" at bounding box center [805, 223] width 1525 height 392
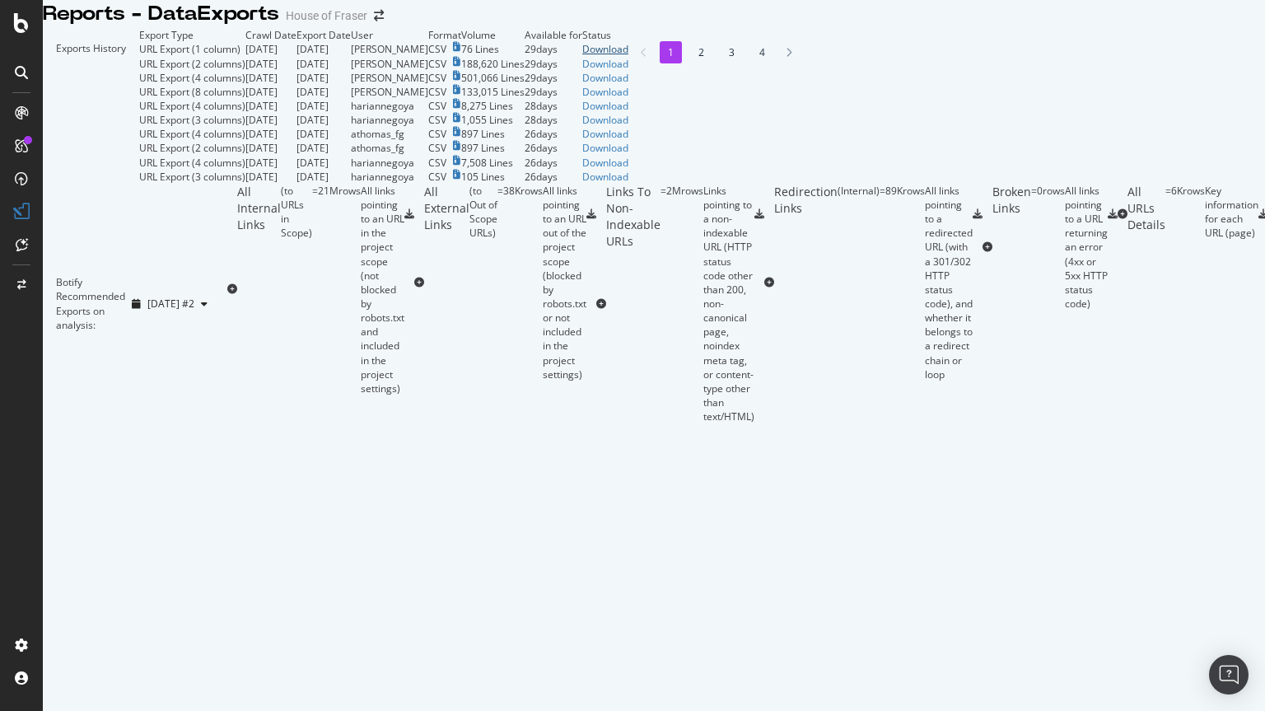
click at [628, 56] on div "Download" at bounding box center [605, 49] width 46 height 14
